Goal: Task Accomplishment & Management: Use online tool/utility

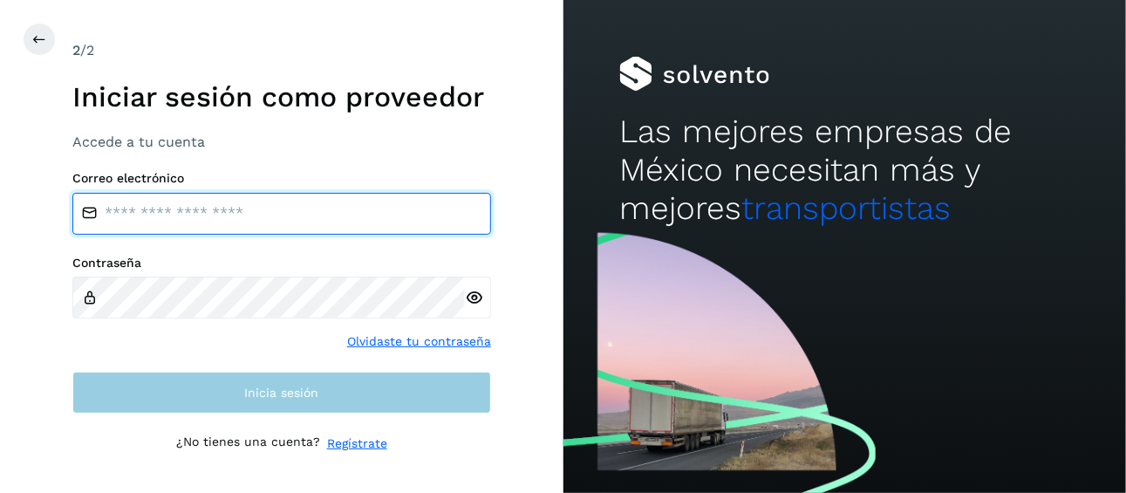
type input "**********"
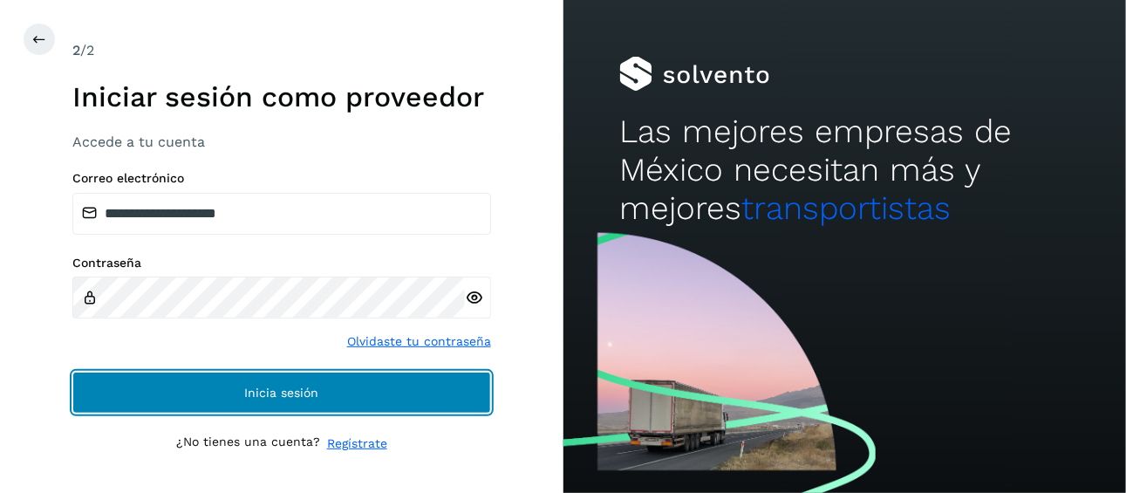
click at [335, 388] on button "Inicia sesión" at bounding box center [281, 392] width 418 height 42
click at [417, 398] on button "Inicia sesión" at bounding box center [281, 392] width 418 height 42
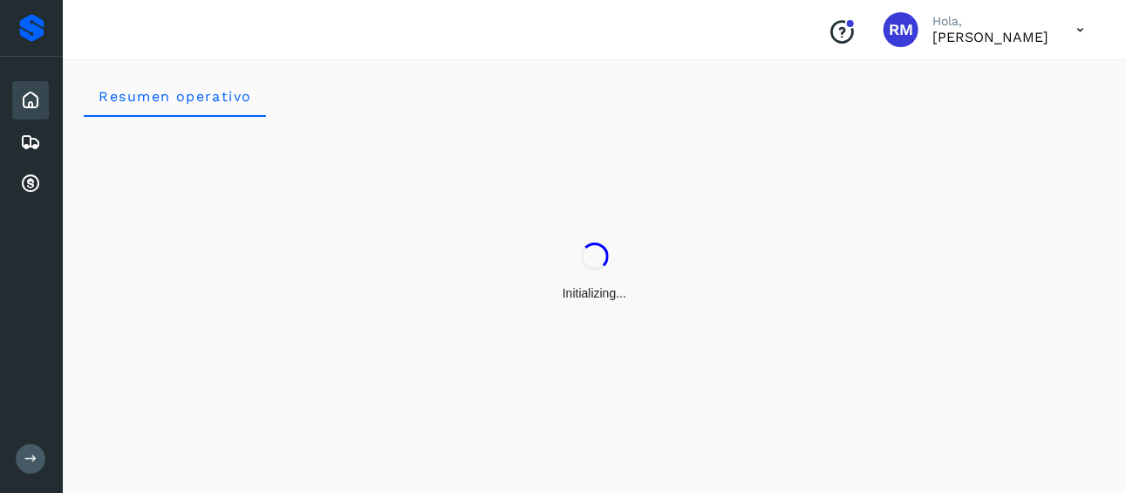
click at [33, 455] on icon at bounding box center [30, 458] width 13 height 13
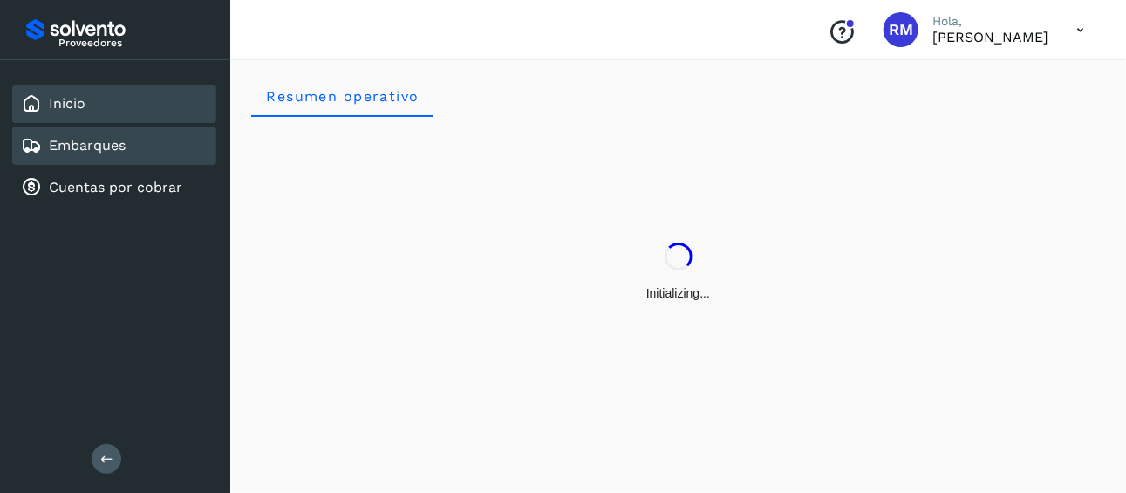
click at [123, 154] on div "Embarques" at bounding box center [114, 145] width 204 height 38
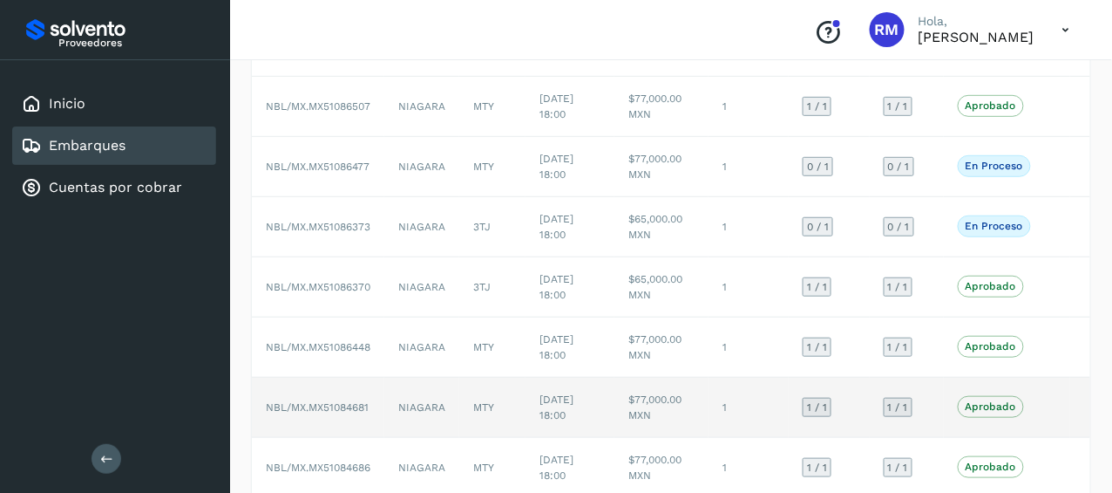
scroll to position [174, 0]
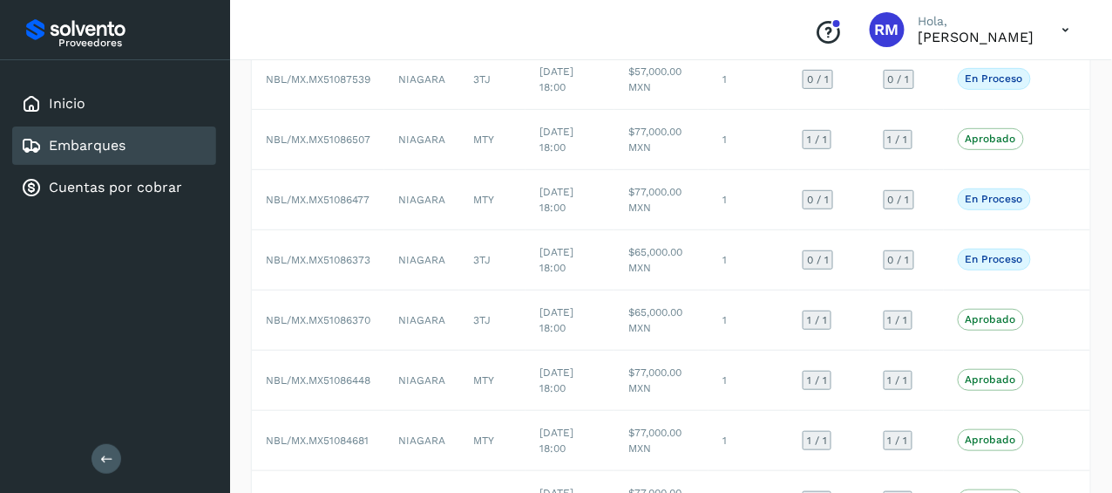
click at [118, 139] on link "Embarques" at bounding box center [87, 145] width 77 height 17
click at [146, 148] on div "Embarques" at bounding box center [114, 145] width 204 height 38
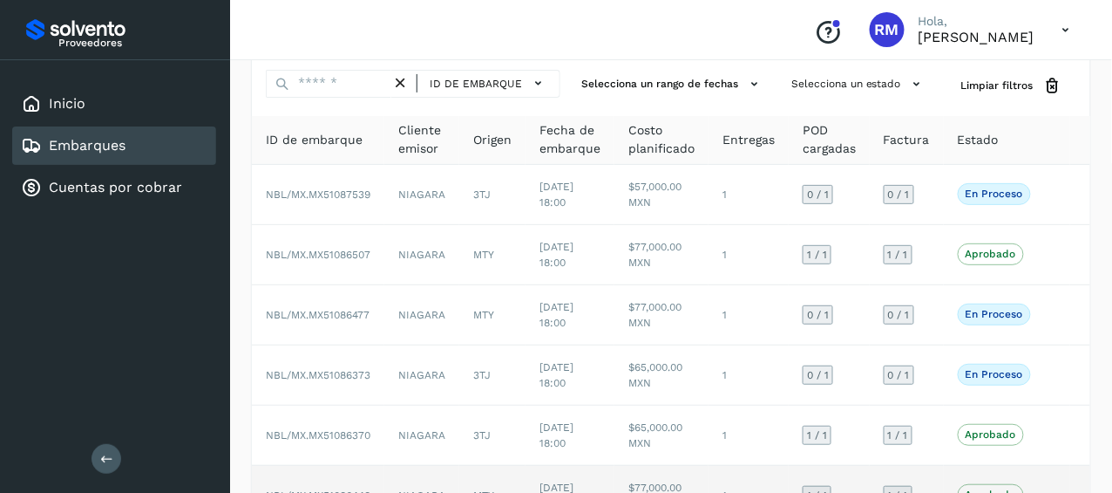
scroll to position [87, 0]
